Goal: Information Seeking & Learning: Learn about a topic

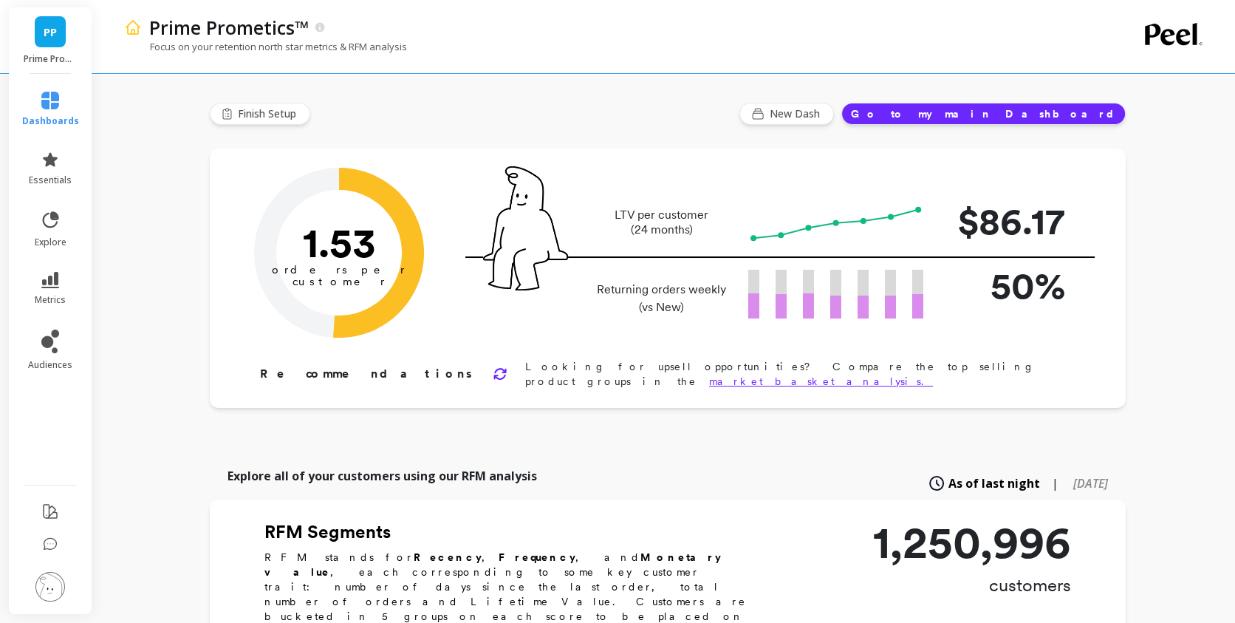
click at [57, 292] on link "metrics" at bounding box center [50, 289] width 57 height 34
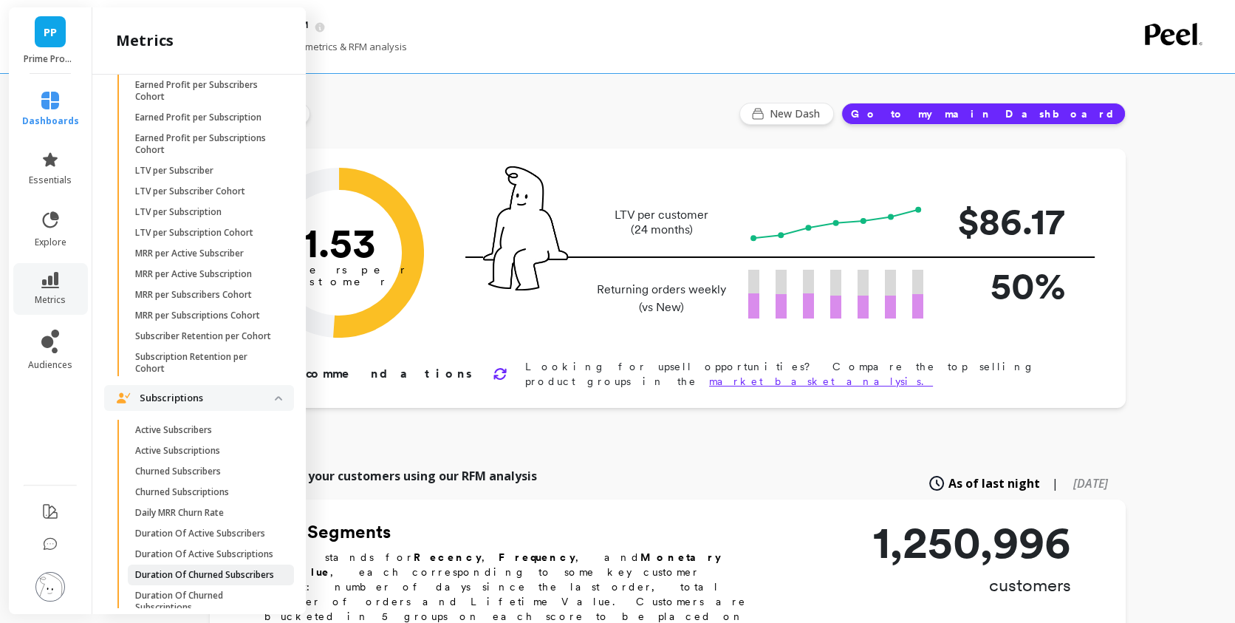
scroll to position [2094, 0]
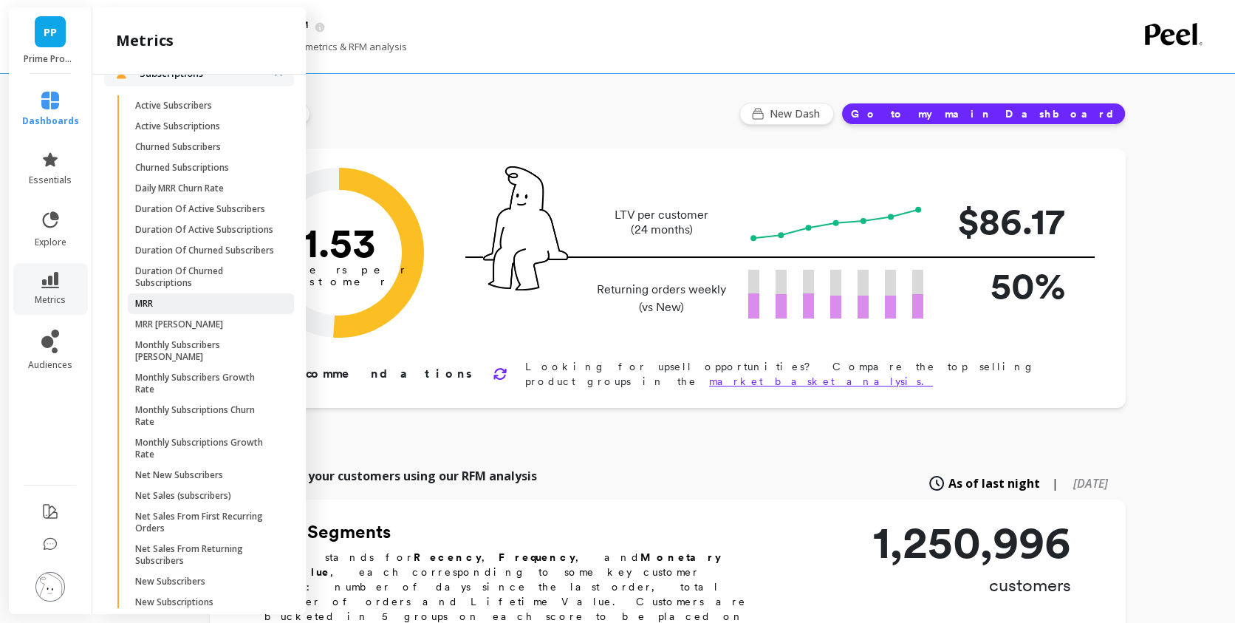
click at [216, 309] on span "MRR" at bounding box center [205, 304] width 141 height 12
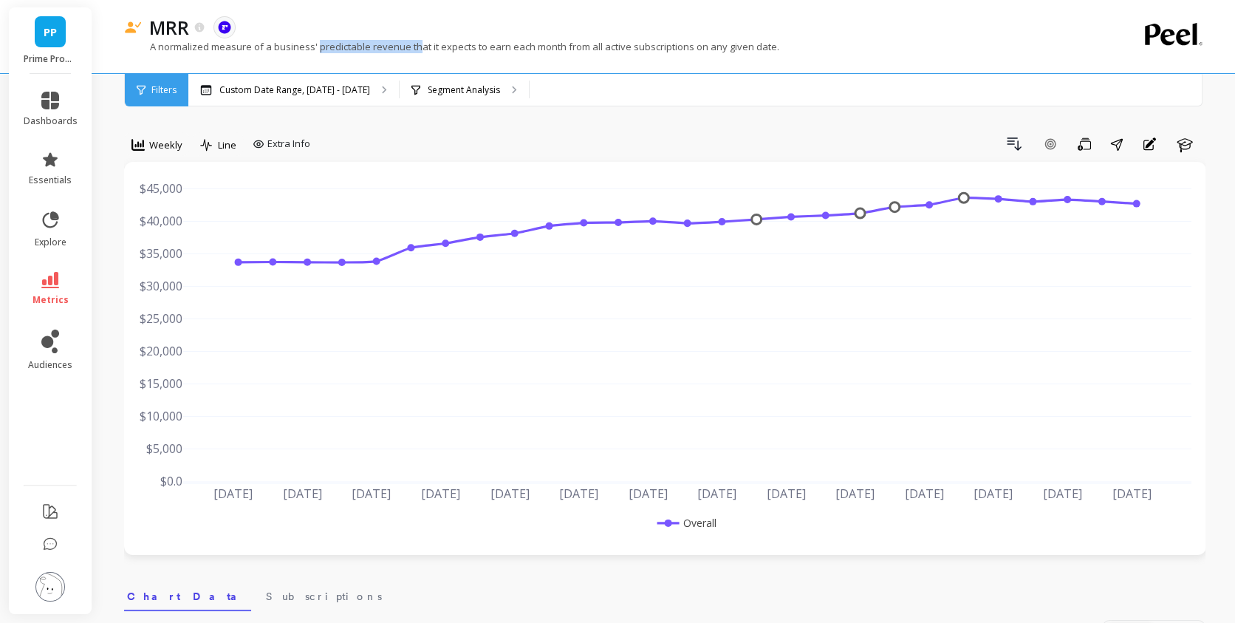
drag, startPoint x: 316, startPoint y: 50, endPoint x: 418, endPoint y: 52, distance: 101.9
click at [418, 52] on p "A normalized measure of a business' predictable revenue that it expects to earn…" at bounding box center [451, 46] width 655 height 13
click at [419, 38] on div "MRR The data you are viewing comes from: ReCharge Payments" at bounding box center [613, 27] width 942 height 25
drag, startPoint x: 406, startPoint y: 44, endPoint x: 583, endPoint y: 45, distance: 177.2
click at [583, 45] on p "A normalized measure of a business' predictable revenue that it expects to earn…" at bounding box center [451, 46] width 655 height 13
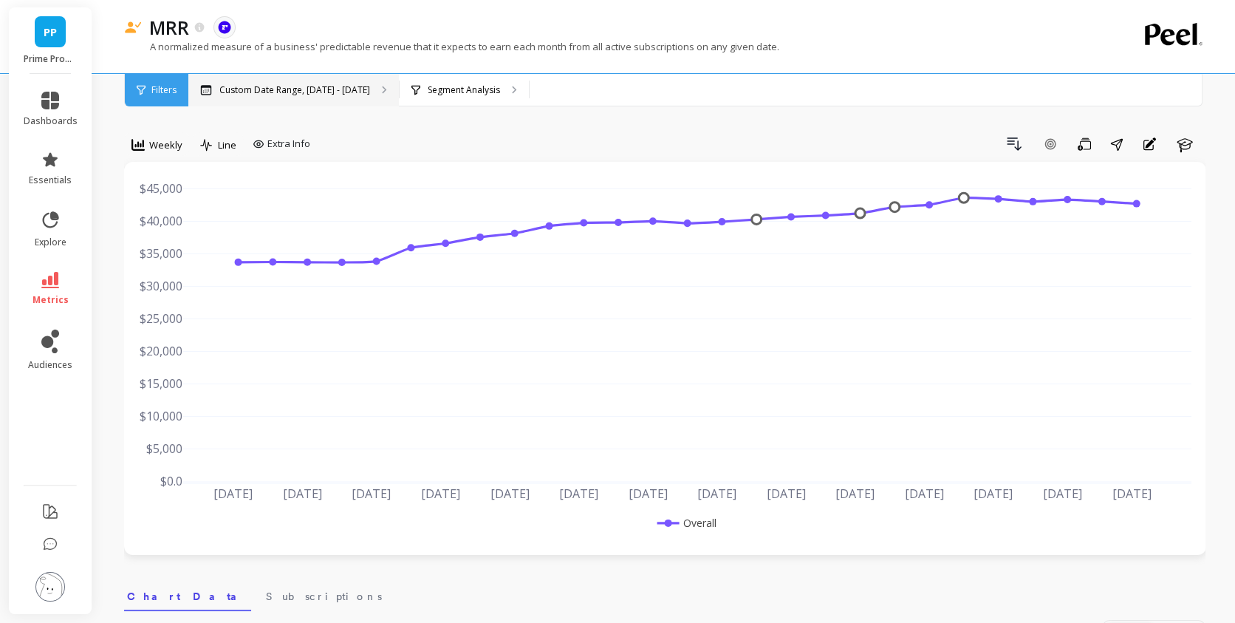
click at [227, 94] on p "Custom Date Range, [DATE] - [DATE]" at bounding box center [294, 90] width 151 height 12
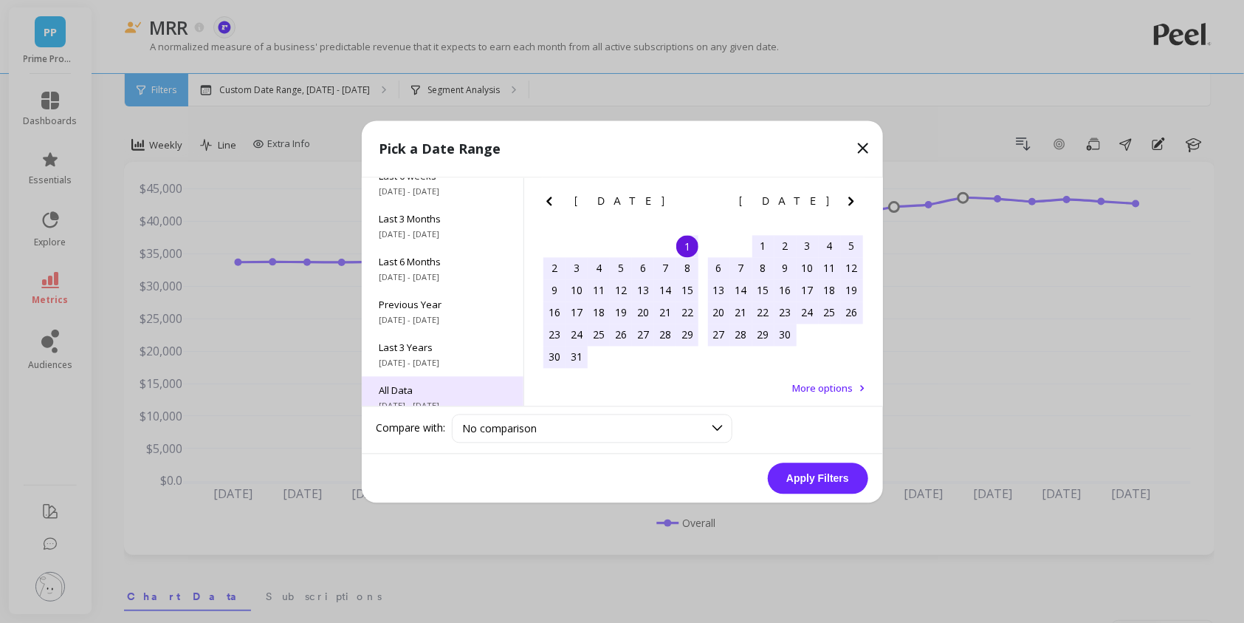
scroll to position [199, 0]
click at [435, 384] on div "All Data [DATE] - [DATE]" at bounding box center [443, 384] width 162 height 43
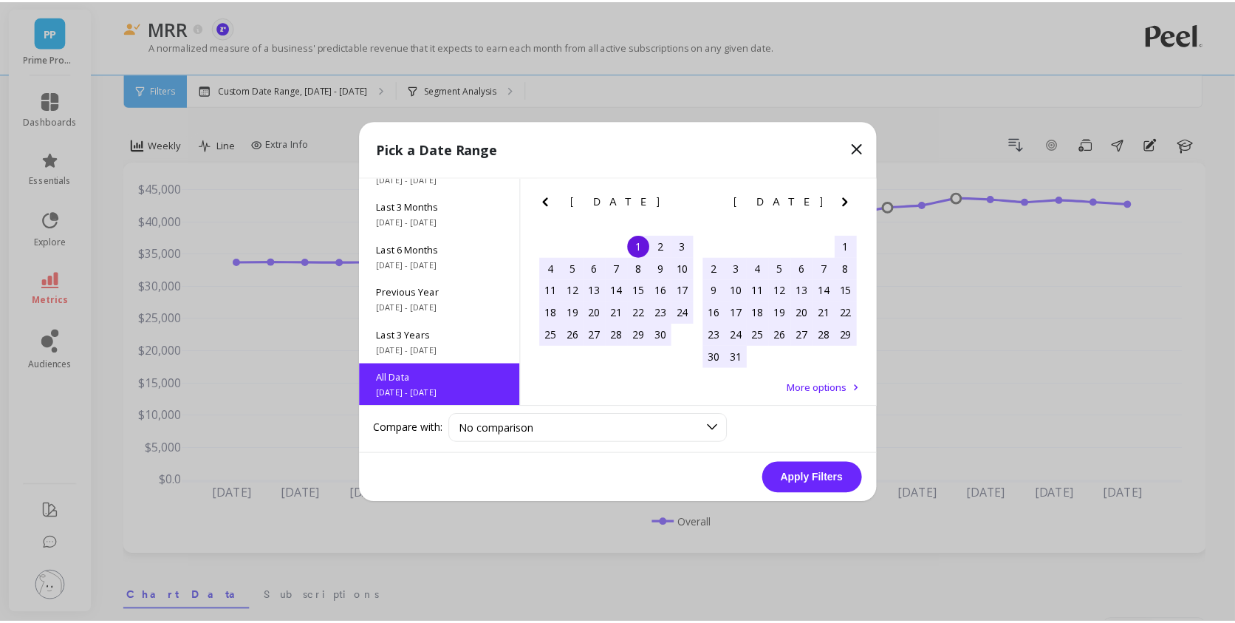
scroll to position [0, 0]
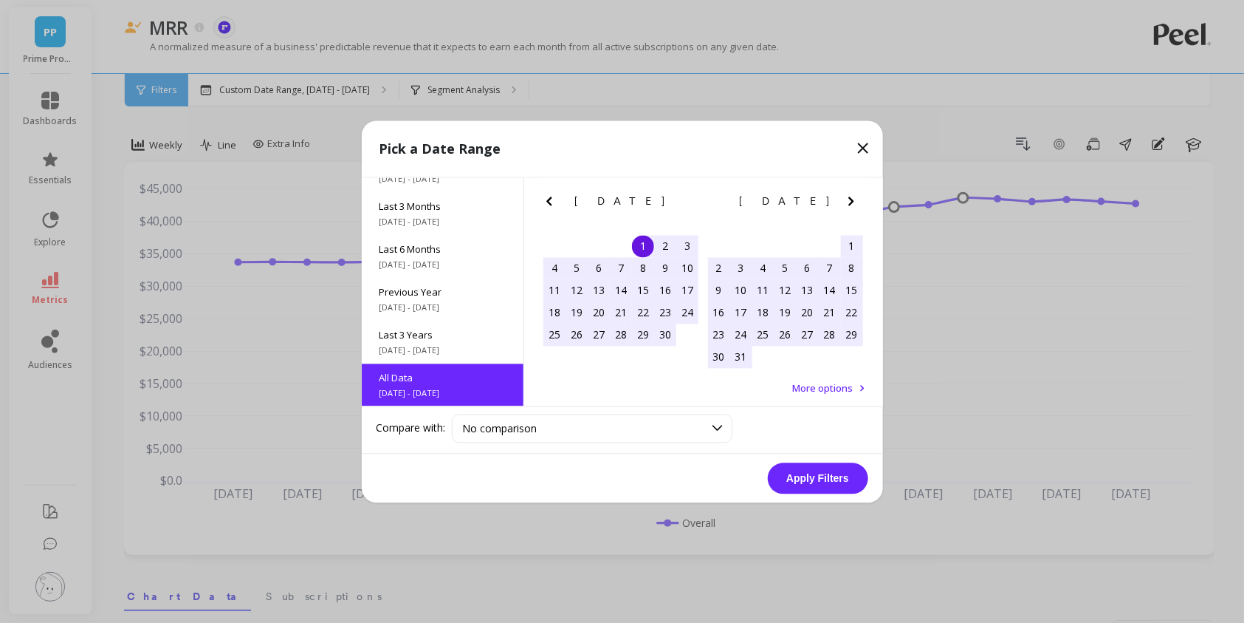
click at [795, 473] on button "Apply Filters" at bounding box center [818, 477] width 100 height 31
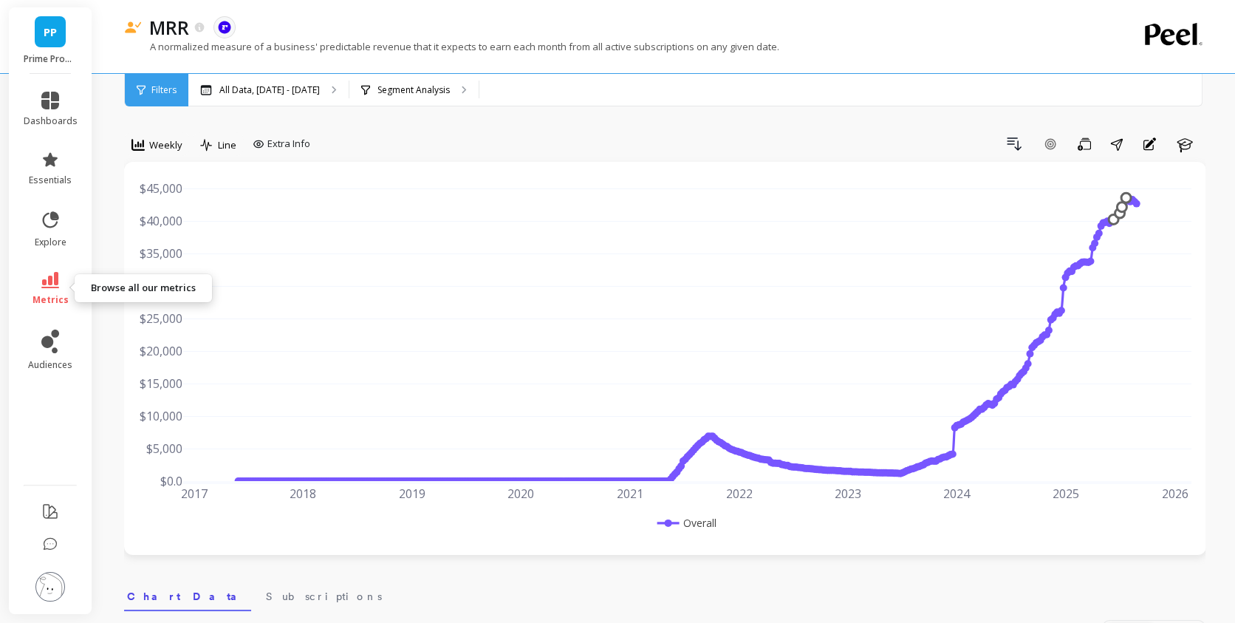
click at [52, 294] on span "metrics" at bounding box center [50, 300] width 36 height 12
click at [168, 140] on span "Weekly" at bounding box center [165, 145] width 33 height 14
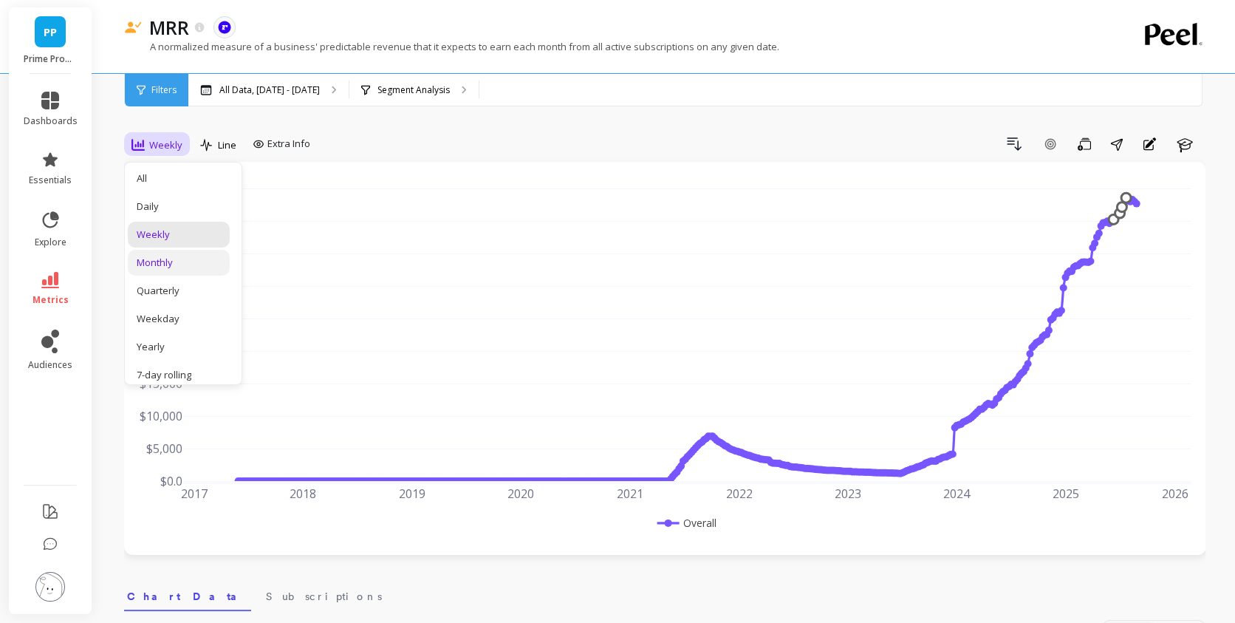
click at [155, 264] on div "Monthly" at bounding box center [179, 263] width 84 height 14
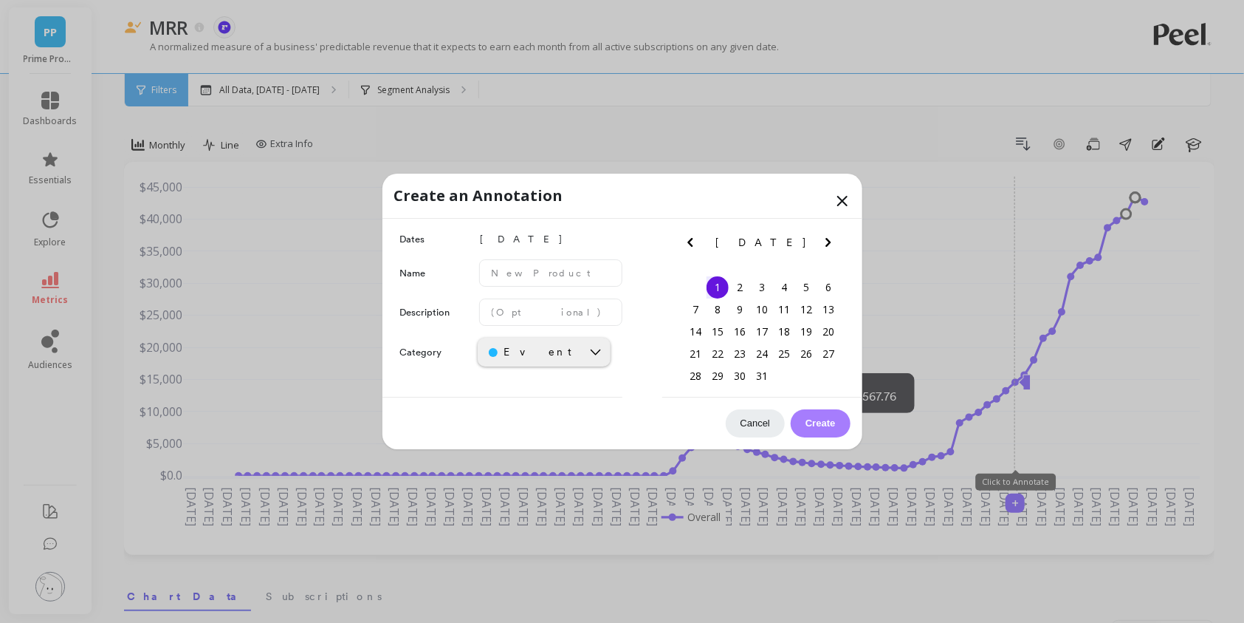
drag, startPoint x: 830, startPoint y: 205, endPoint x: 837, endPoint y: 204, distance: 7.5
click at [831, 205] on div "Create an Annotation" at bounding box center [623, 196] width 480 height 45
click at [842, 202] on icon at bounding box center [843, 201] width 18 height 18
